Goal: Transaction & Acquisition: Book appointment/travel/reservation

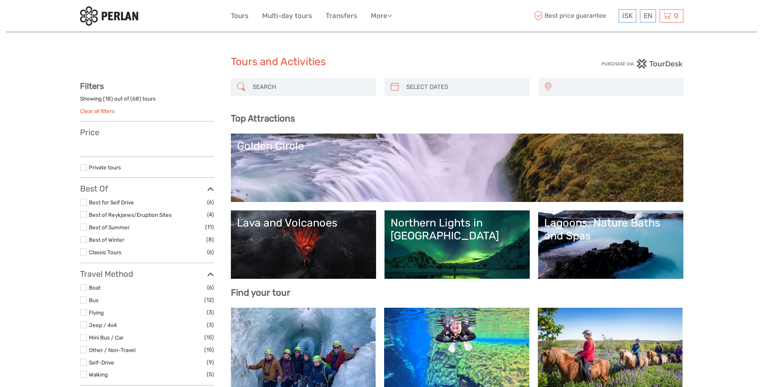
select select
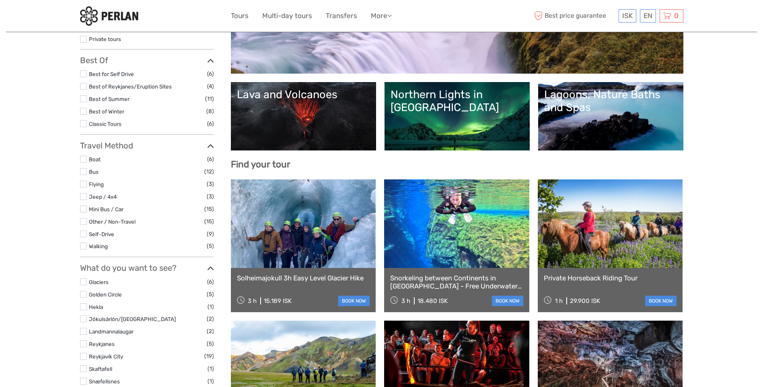
scroll to position [294, 0]
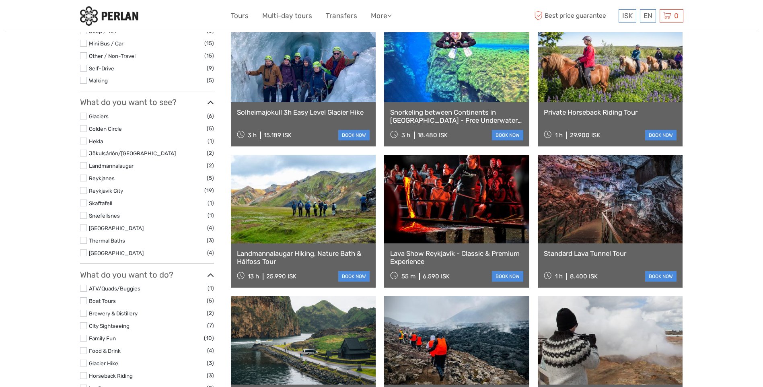
select select
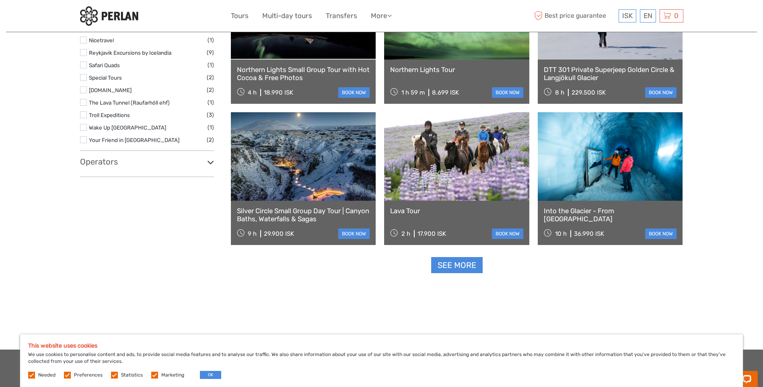
scroll to position [978, 0]
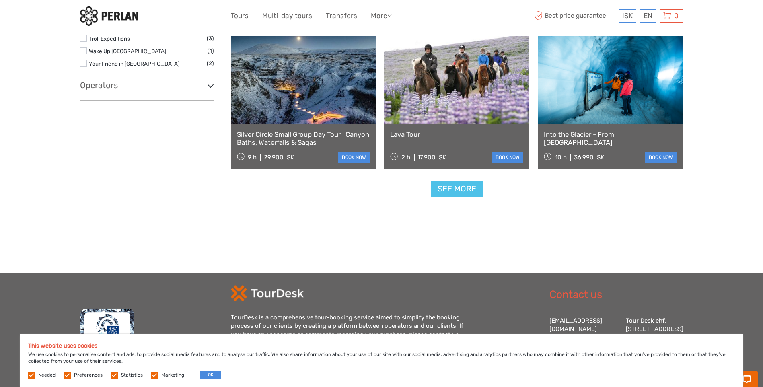
click at [450, 188] on link "See more" at bounding box center [457, 189] width 52 height 17
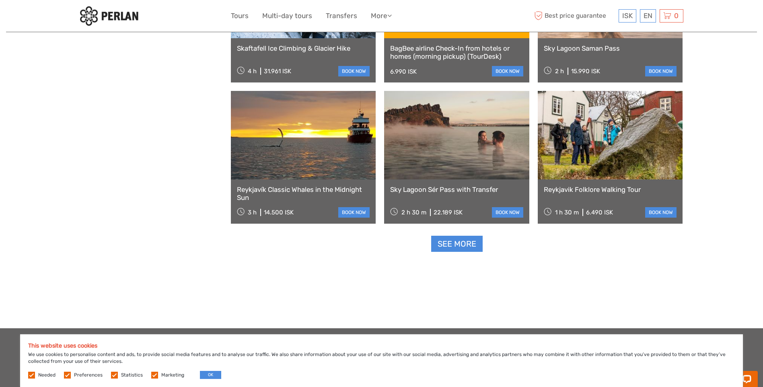
scroll to position [1622, 0]
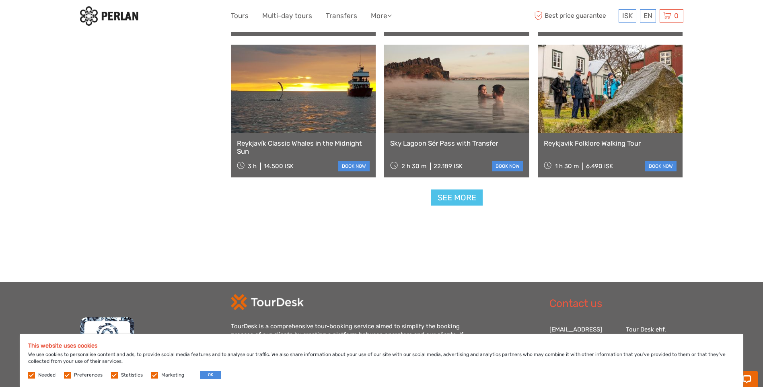
click at [453, 192] on link "See more" at bounding box center [457, 198] width 52 height 17
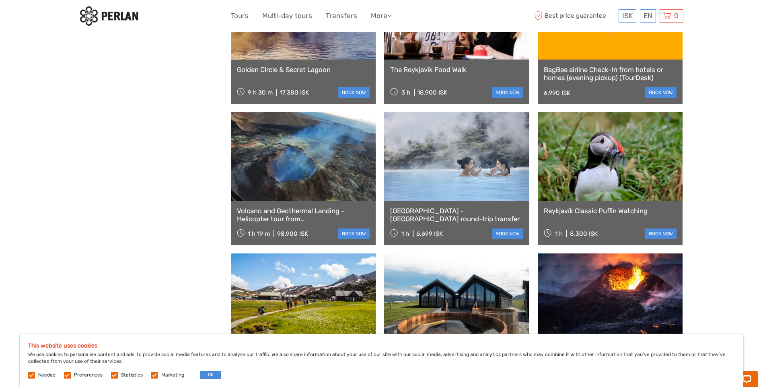
scroll to position [2025, 0]
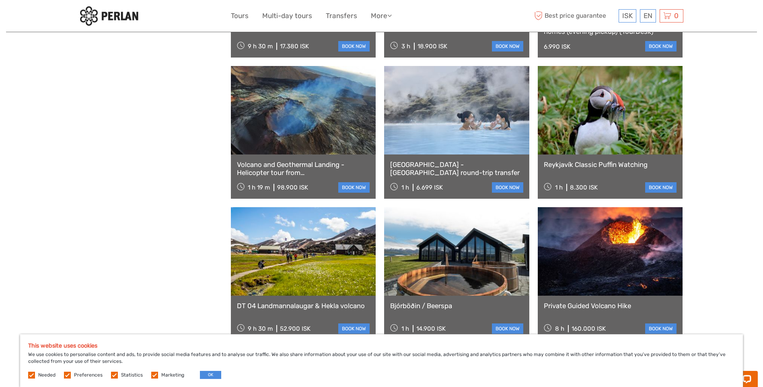
click at [629, 142] on link at bounding box center [610, 110] width 145 height 89
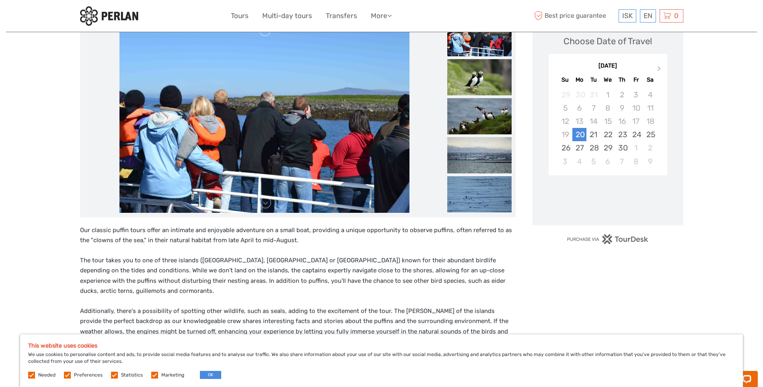
scroll to position [121, 0]
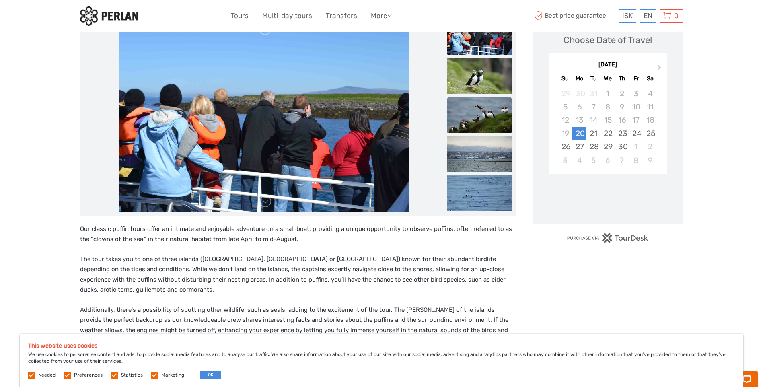
click at [477, 116] on img at bounding box center [480, 115] width 64 height 36
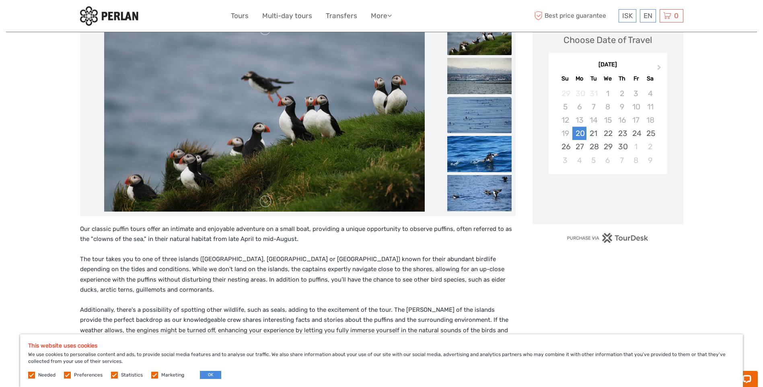
click at [472, 113] on img at bounding box center [480, 115] width 64 height 36
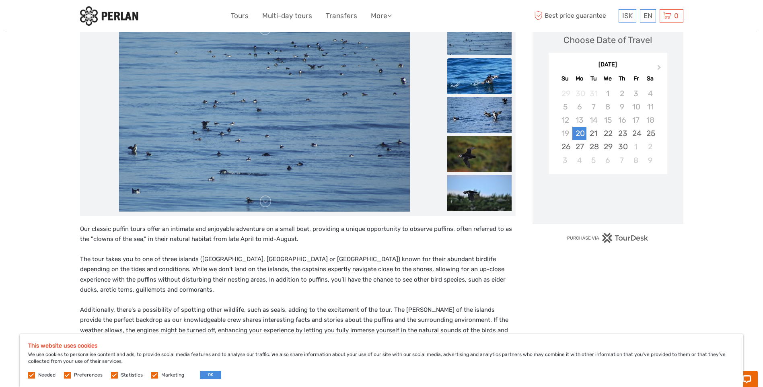
click at [476, 87] on img at bounding box center [480, 76] width 64 height 36
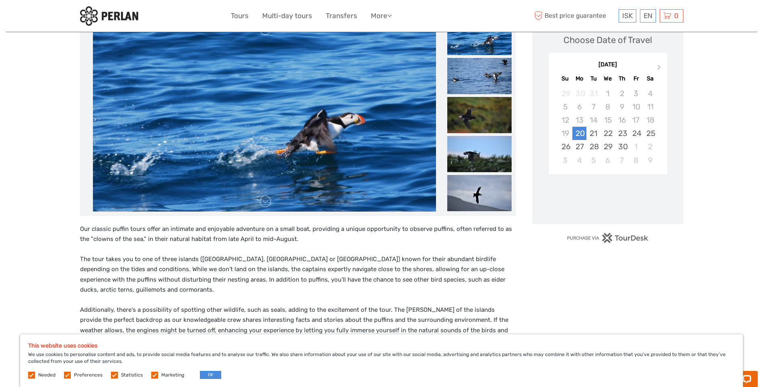
click at [476, 87] on img at bounding box center [480, 76] width 64 height 36
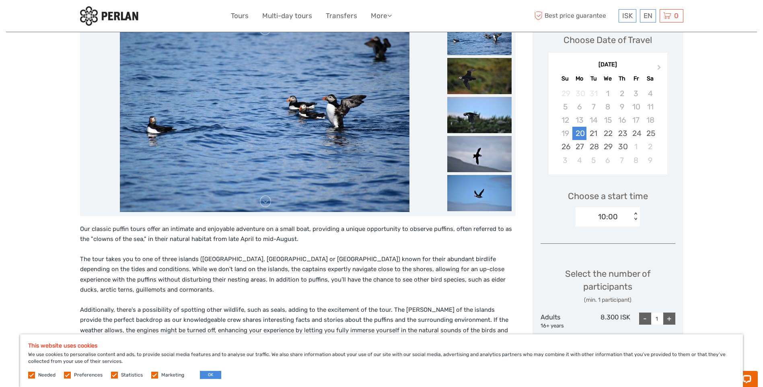
click at [476, 87] on img at bounding box center [480, 76] width 64 height 36
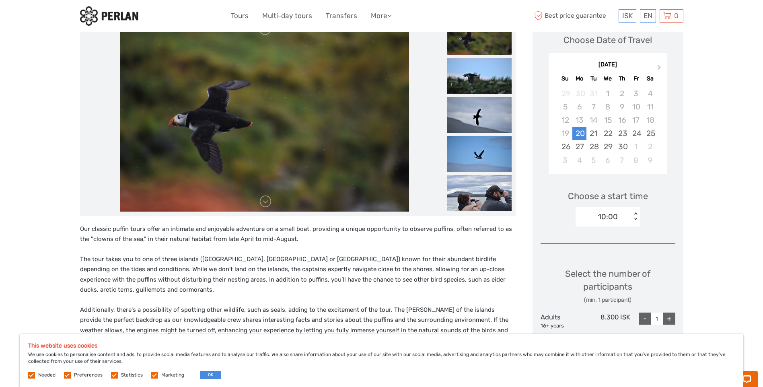
click at [476, 87] on img at bounding box center [480, 76] width 64 height 36
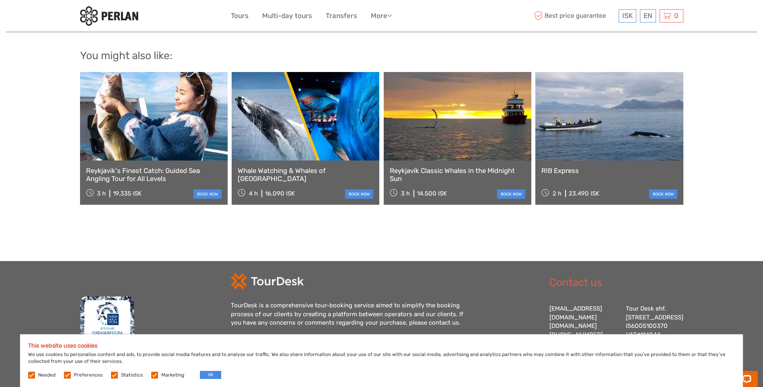
scroll to position [805, 0]
